Goal: Task Accomplishment & Management: Complete application form

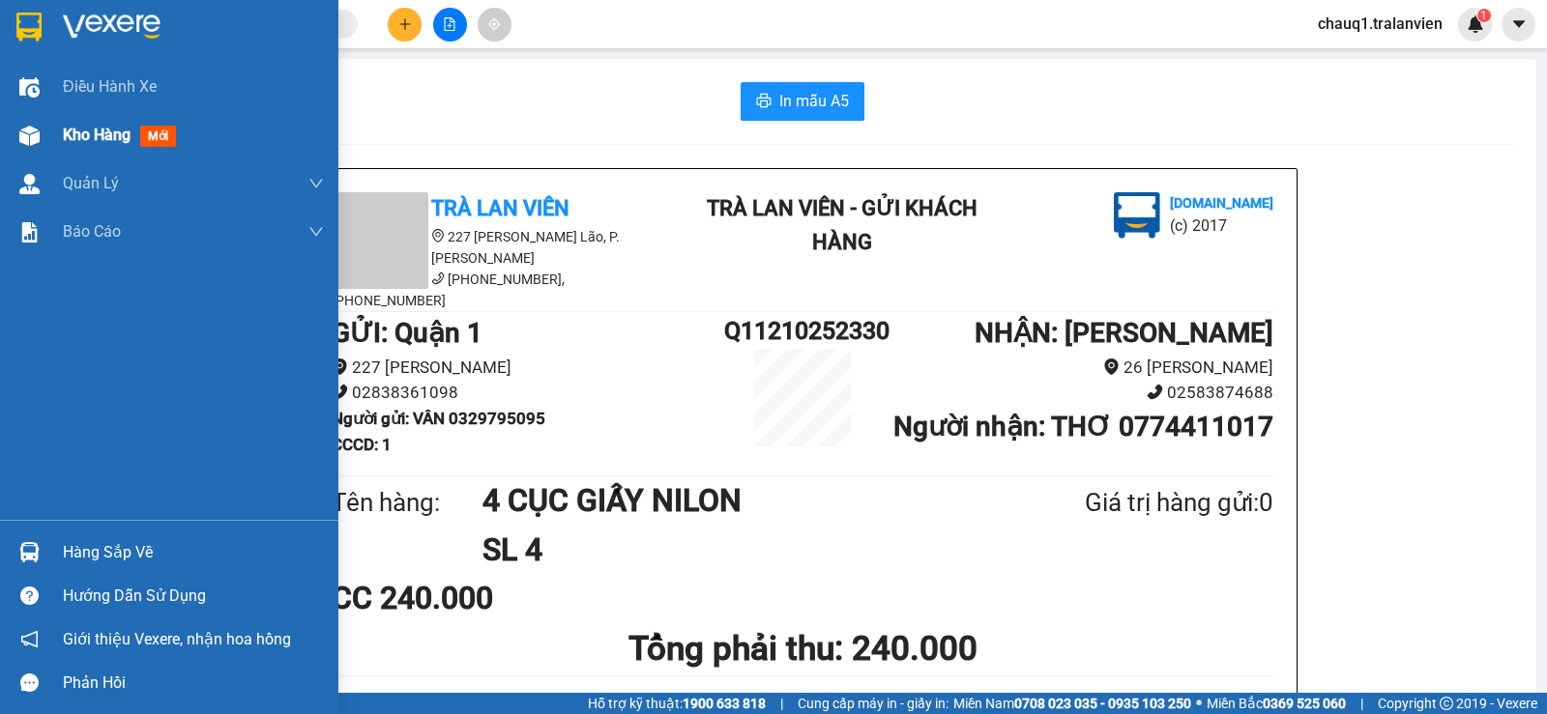
click at [88, 126] on span "Kho hàng" at bounding box center [97, 135] width 68 height 18
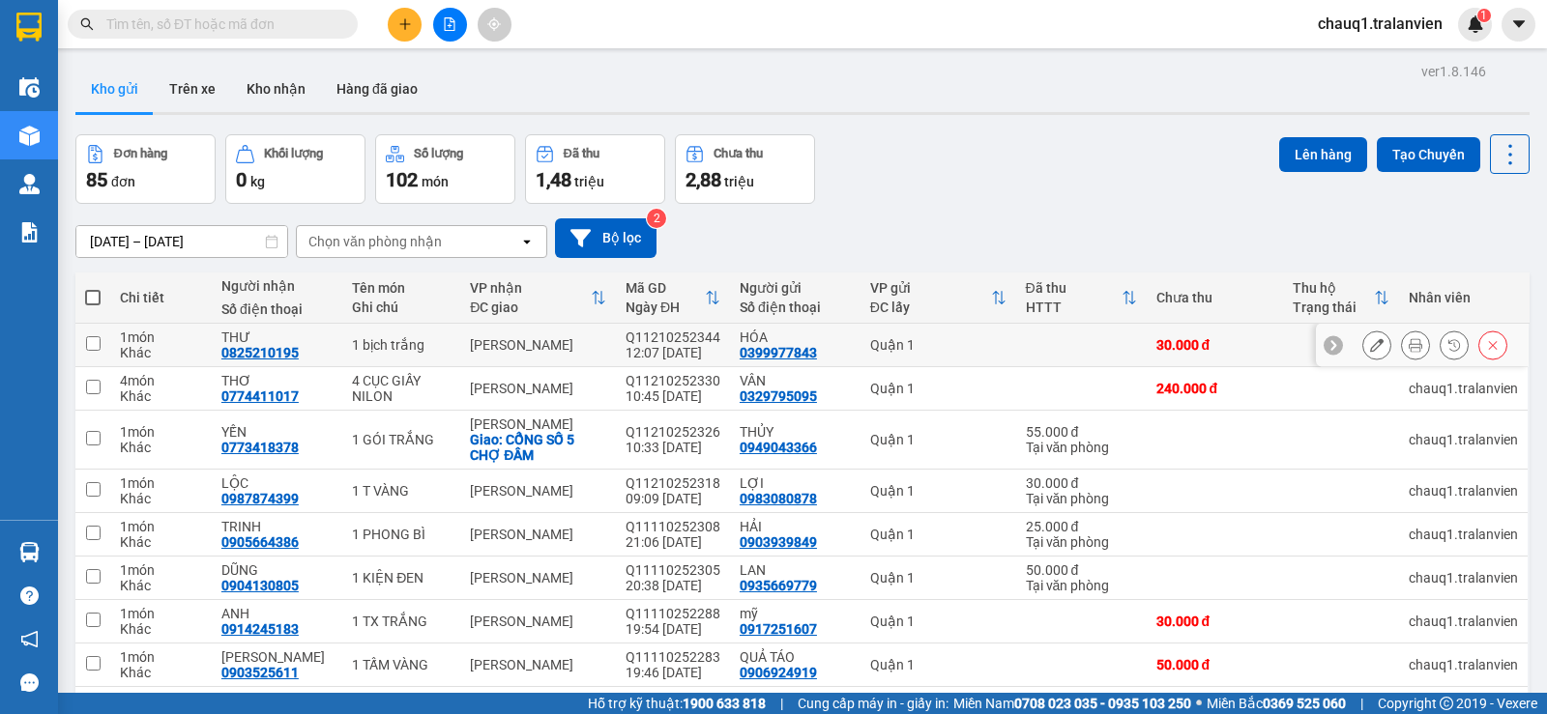
click at [1409, 347] on icon at bounding box center [1416, 345] width 14 height 14
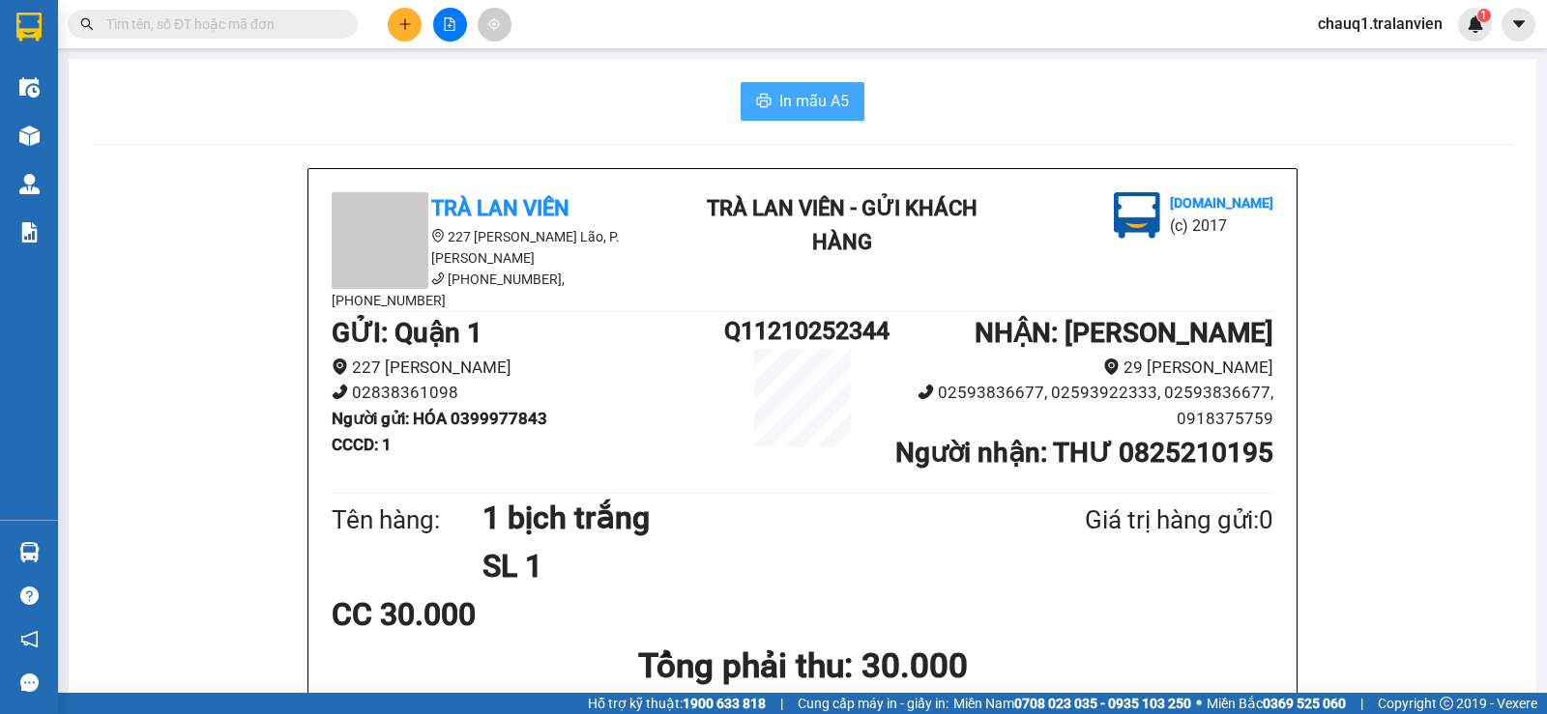
click at [779, 103] on span "In mẫu A5" at bounding box center [814, 101] width 70 height 24
click at [407, 16] on button at bounding box center [405, 25] width 34 height 34
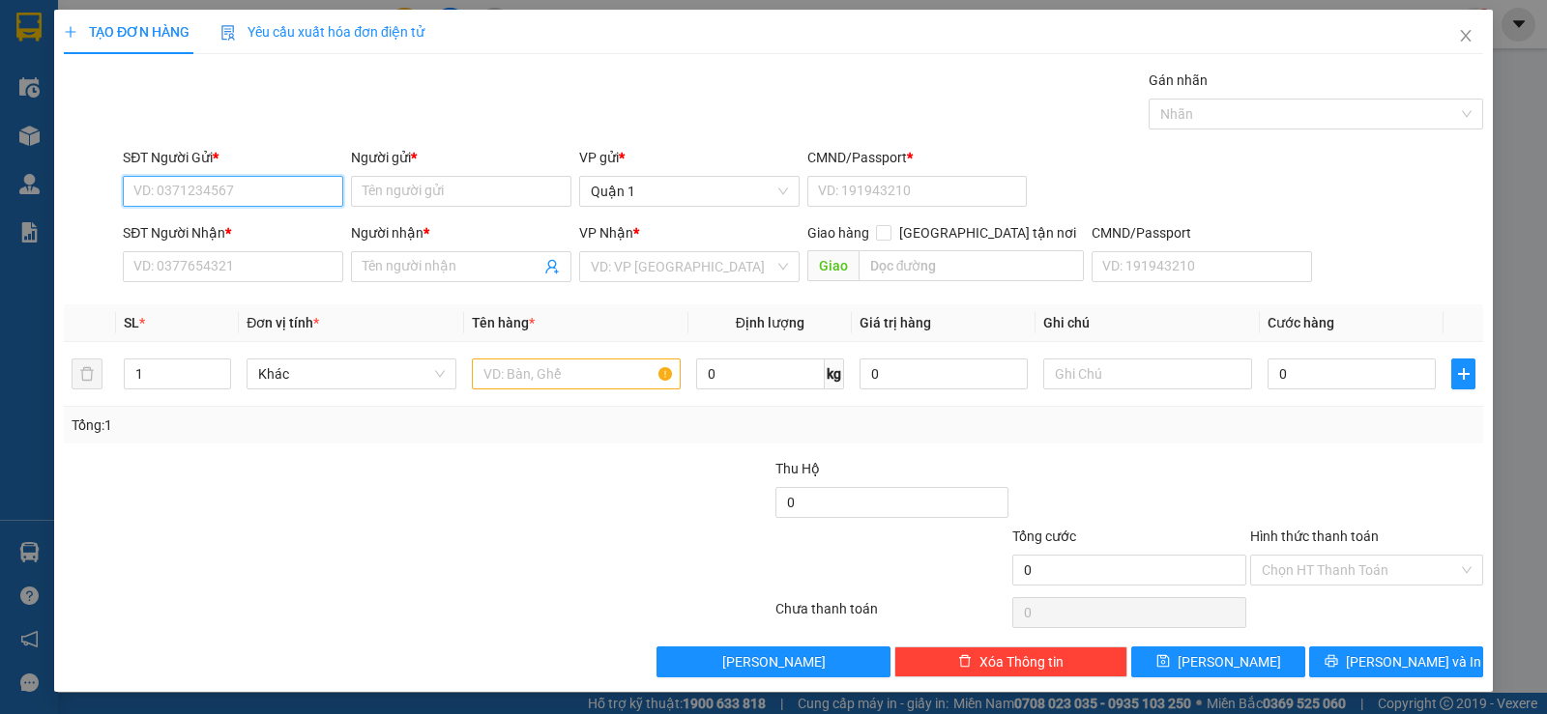
click at [227, 189] on input "SĐT Người Gửi *" at bounding box center [233, 191] width 220 height 31
type input "0823199923"
click at [448, 190] on input "Người gửi *" at bounding box center [461, 191] width 220 height 31
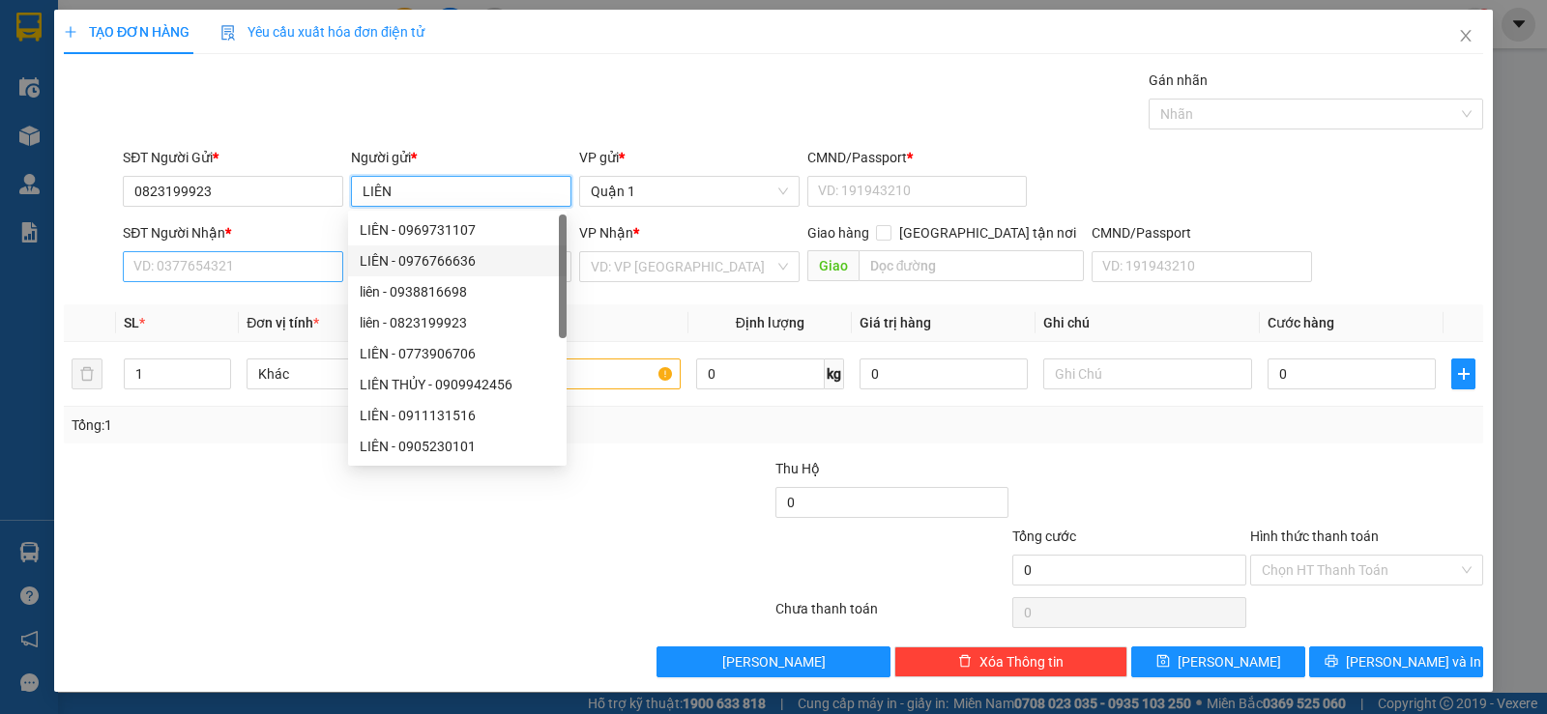
type input "LIÊN"
click at [293, 258] on input "SĐT Người Nhận *" at bounding box center [233, 266] width 220 height 31
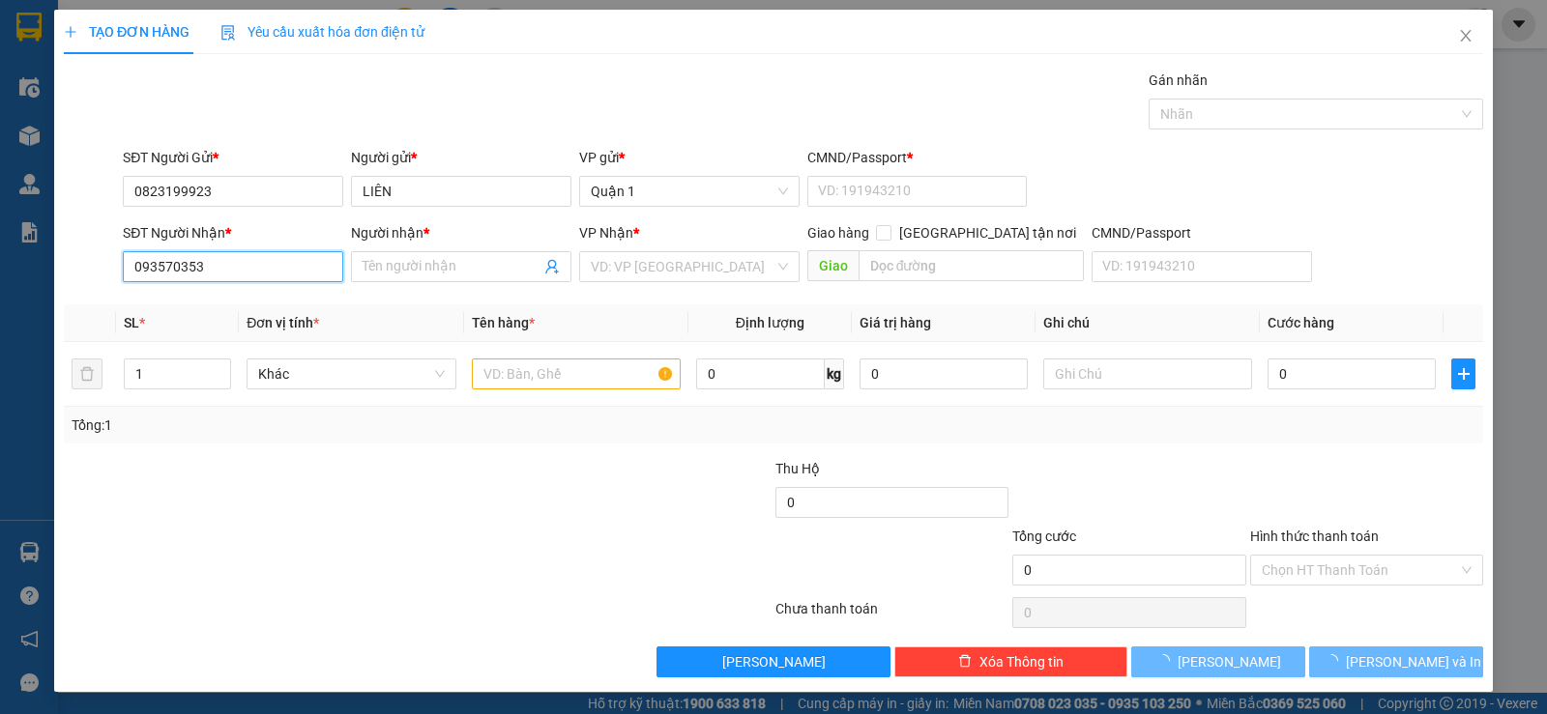
type input "0935703533"
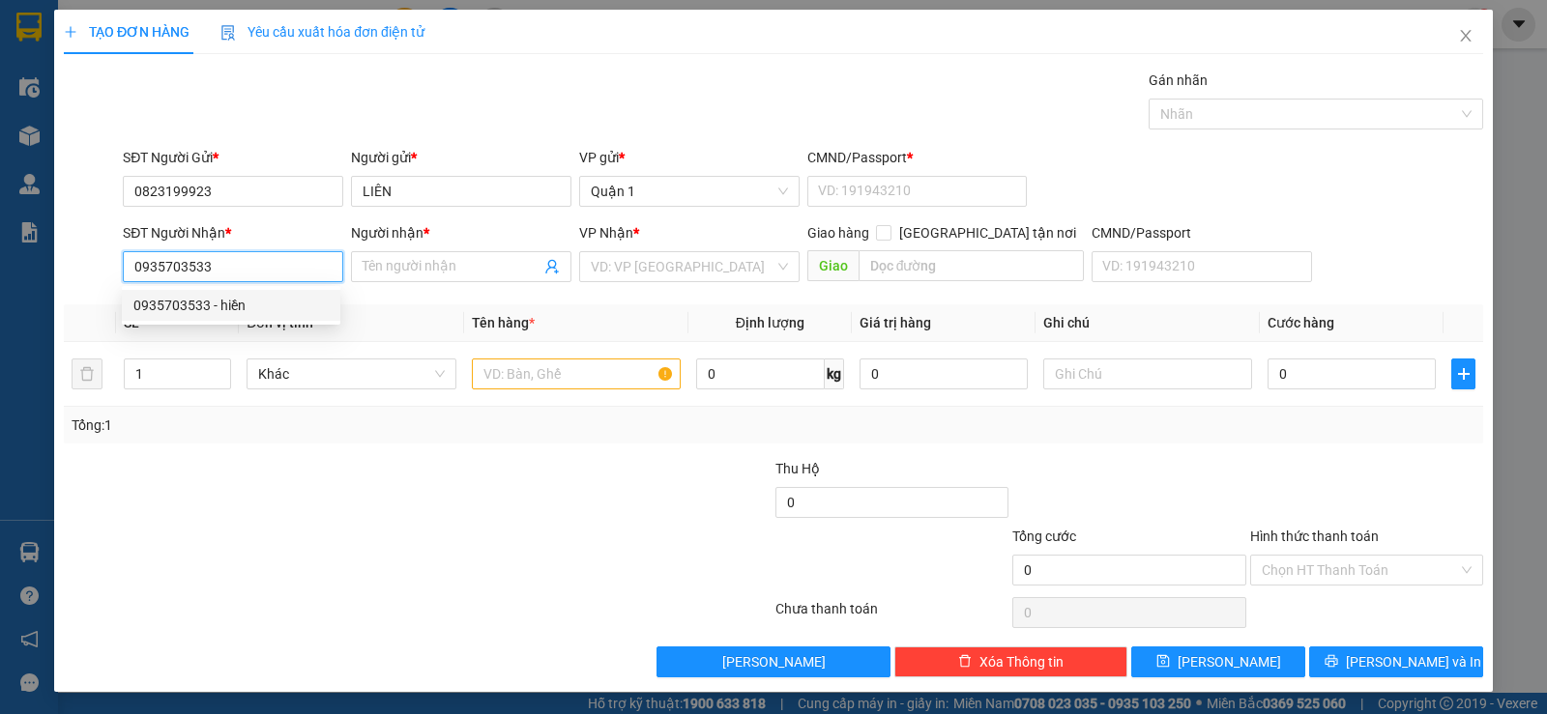
click at [257, 302] on div "0935703533 - hiền" at bounding box center [230, 305] width 195 height 21
type input "hiền"
type input "0935703533"
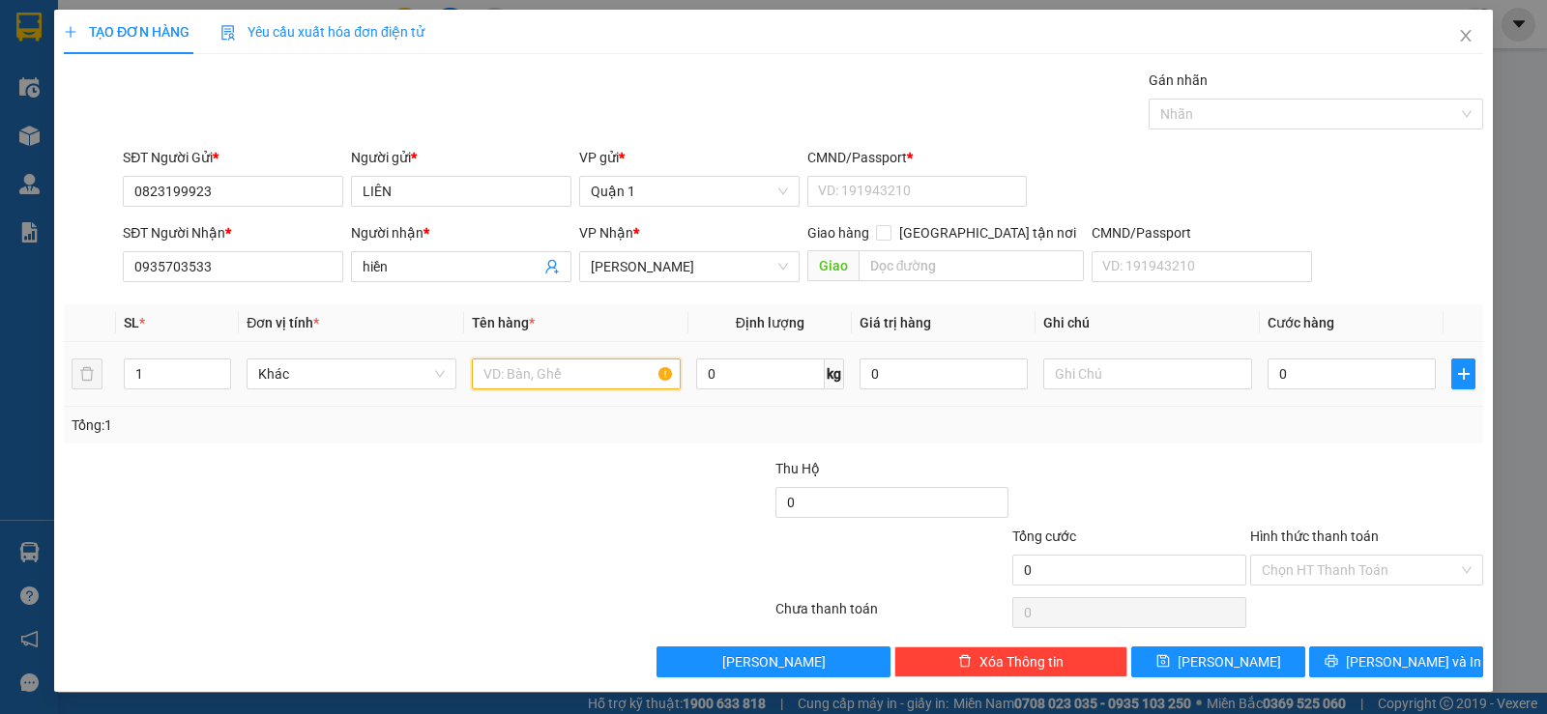
click at [487, 373] on input "text" at bounding box center [576, 374] width 209 height 31
type input "1 THÙNG XANH"
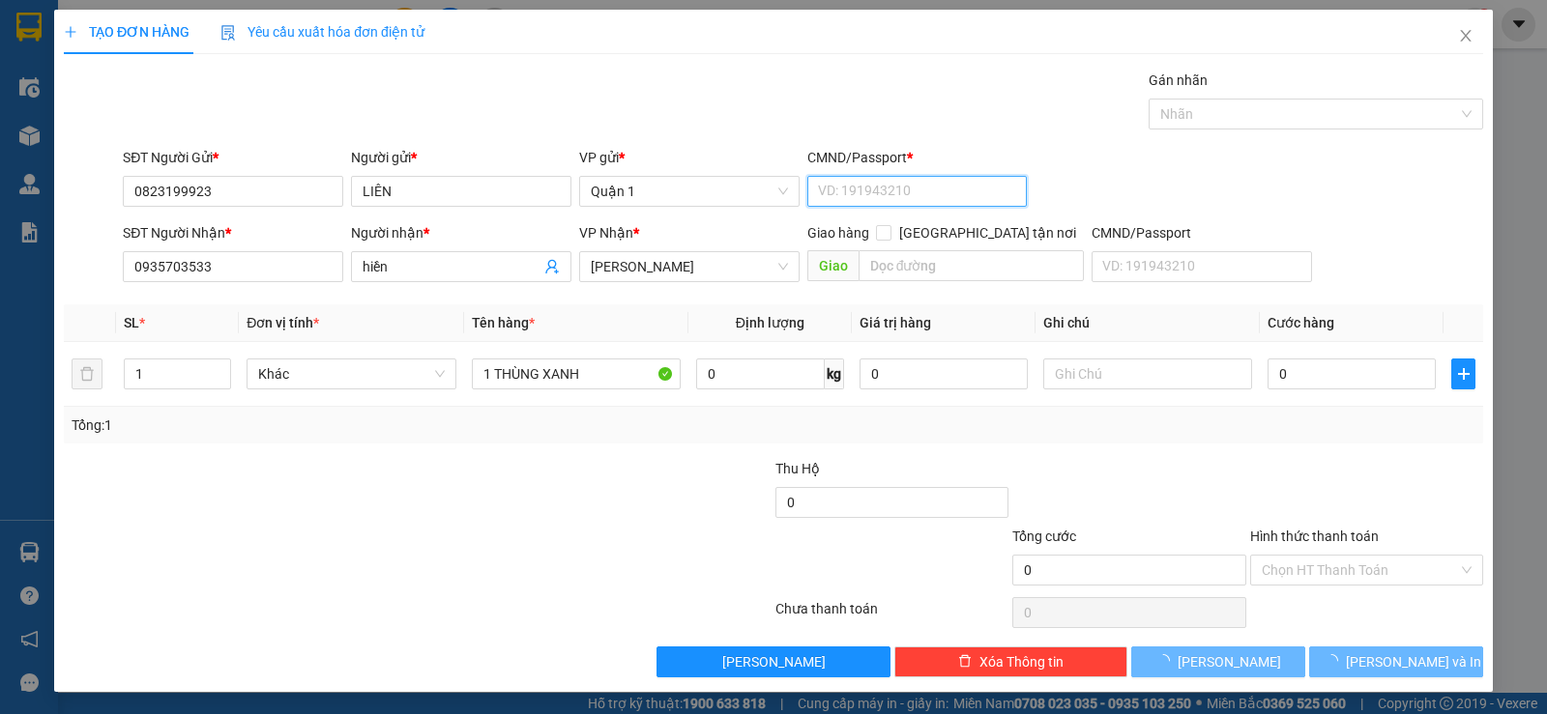
click at [867, 191] on input "CMND/Passport *" at bounding box center [917, 191] width 220 height 31
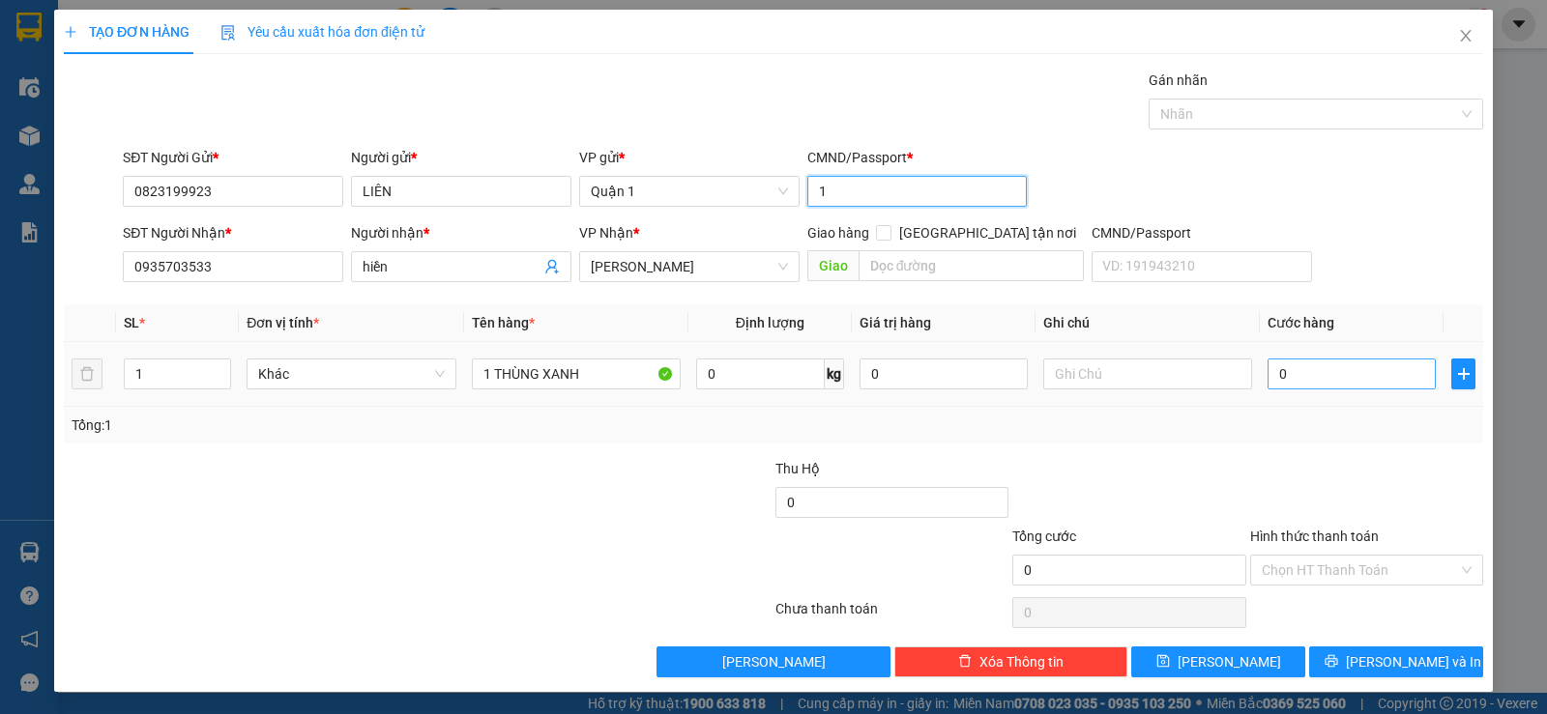
type input "1"
click at [1317, 369] on input "0" at bounding box center [1351, 374] width 168 height 31
type input "3"
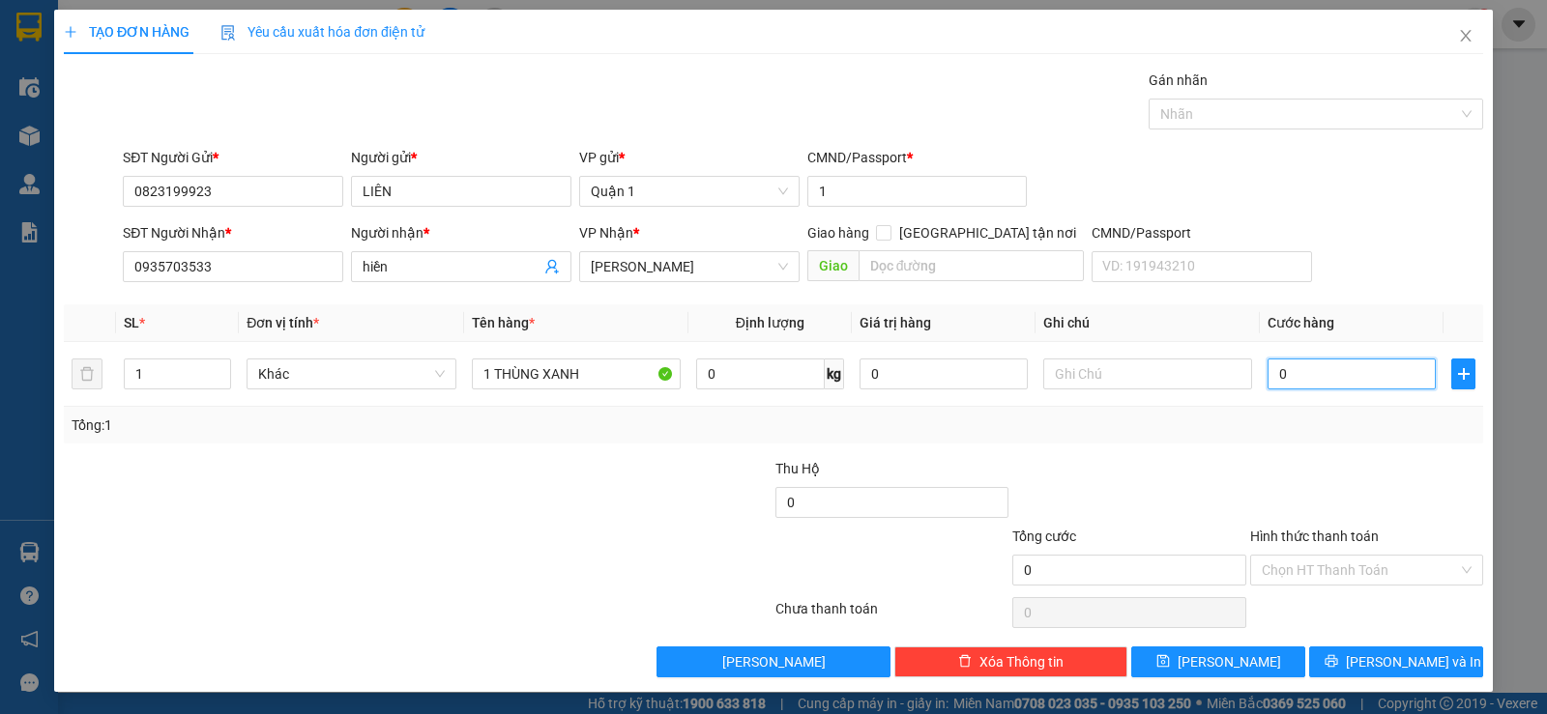
type input "3"
type input "30"
type input "30.000"
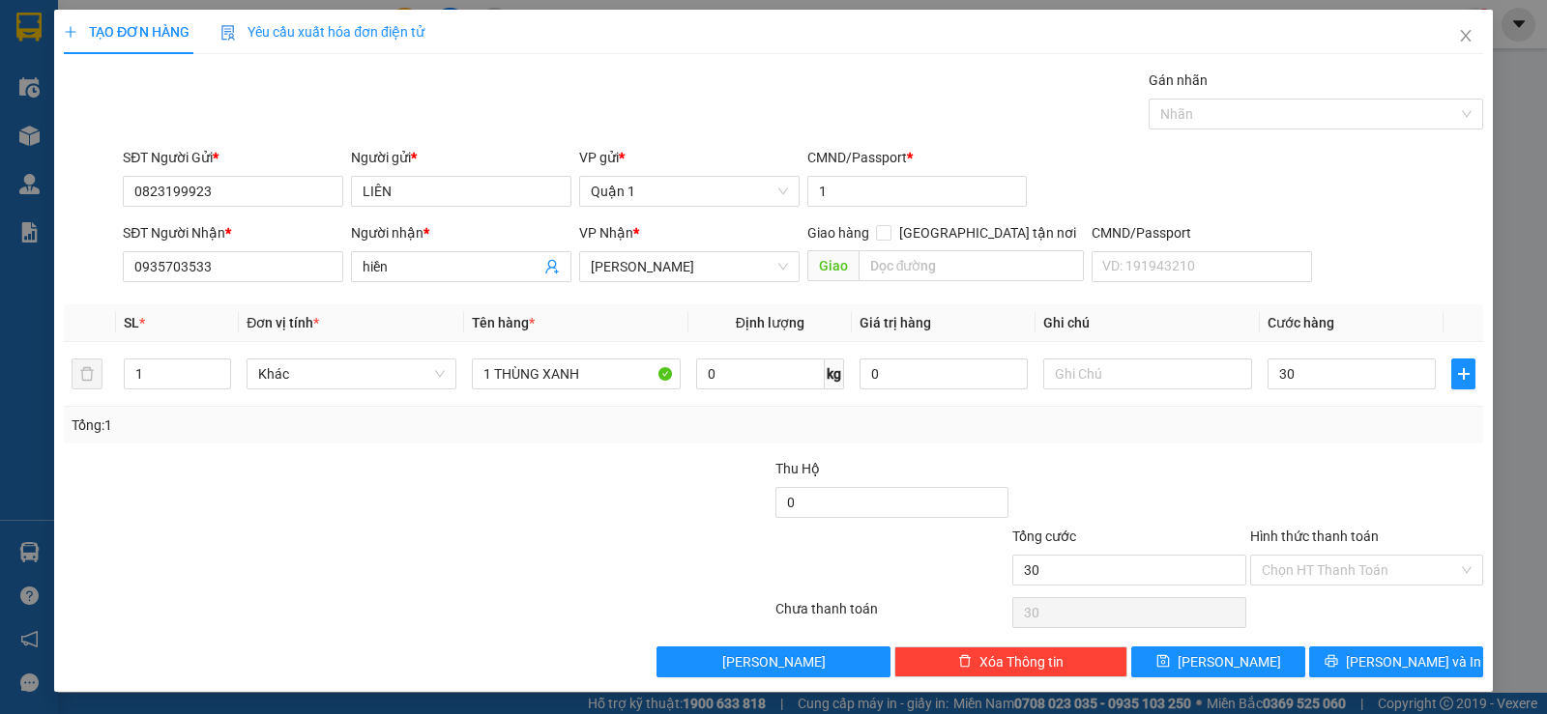
type input "30.000"
click at [1289, 198] on div "SĐT Người Gửi * 0823199923 Người gửi * LIÊN VP gửi * Quận 1 CMND/Passport * 1" at bounding box center [803, 181] width 1368 height 68
click at [1302, 570] on input "Hình thức thanh toán" at bounding box center [1360, 570] width 196 height 29
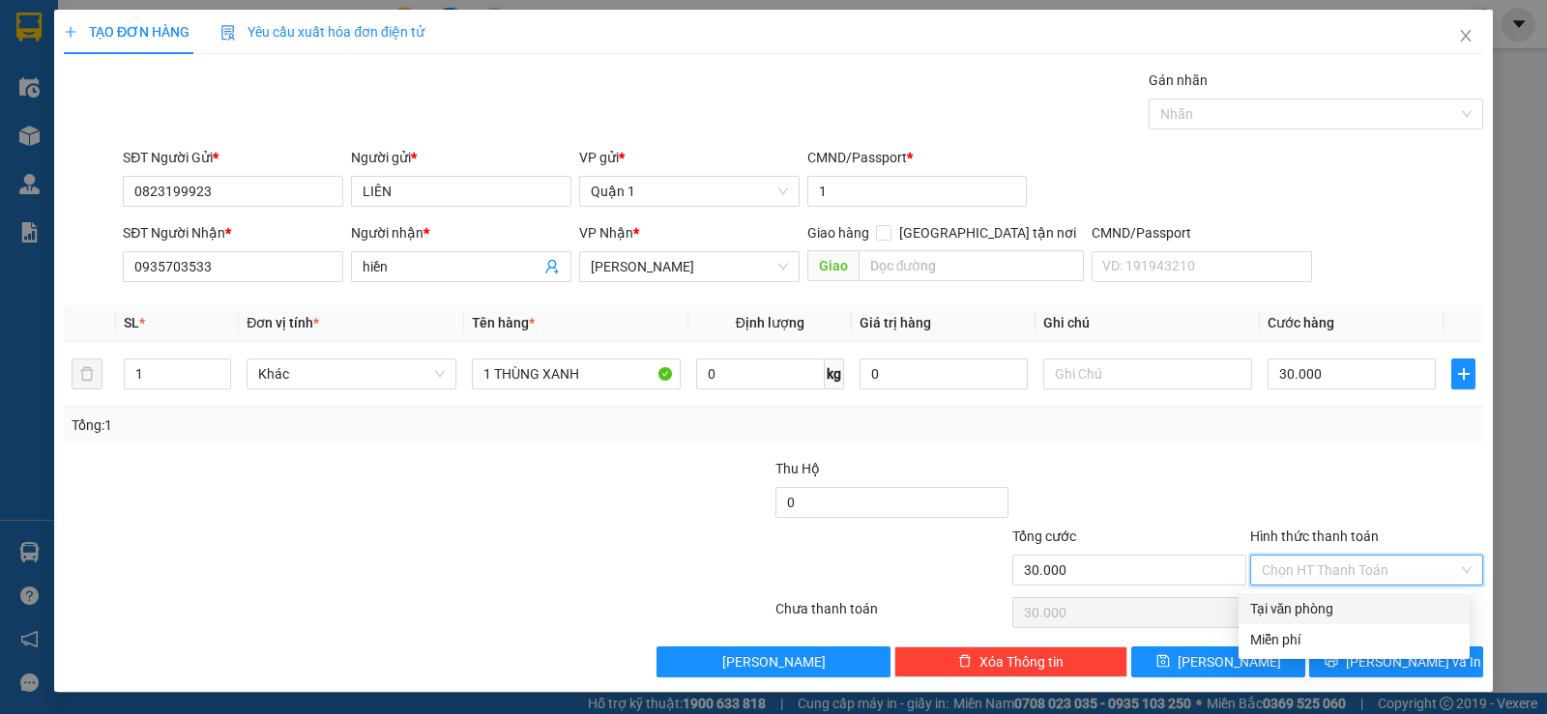
click at [1202, 472] on div at bounding box center [1128, 492] width 237 height 68
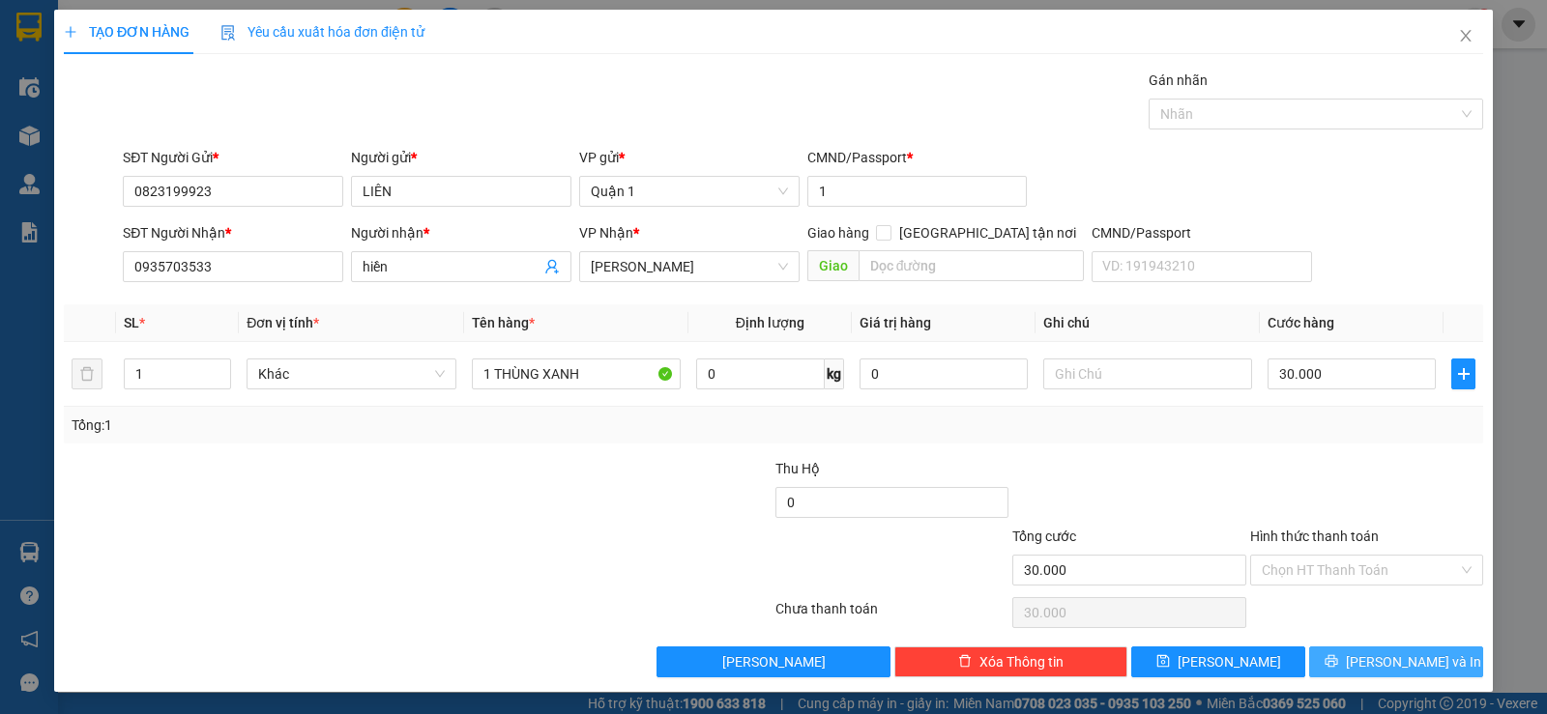
click at [1407, 654] on span "[PERSON_NAME] và In" at bounding box center [1413, 662] width 135 height 21
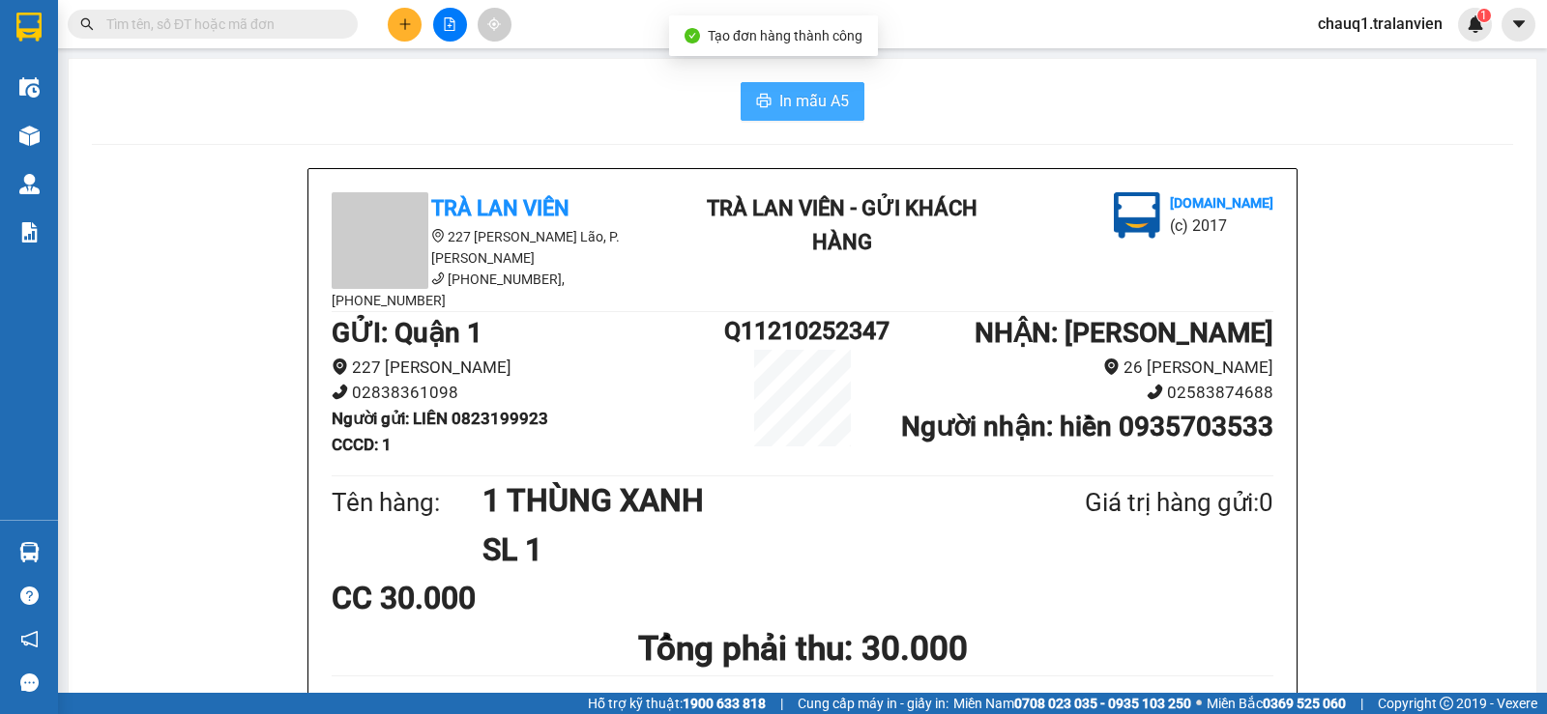
click at [807, 91] on span "In mẫu A5" at bounding box center [814, 101] width 70 height 24
